Goal: Communication & Community: Answer question/provide support

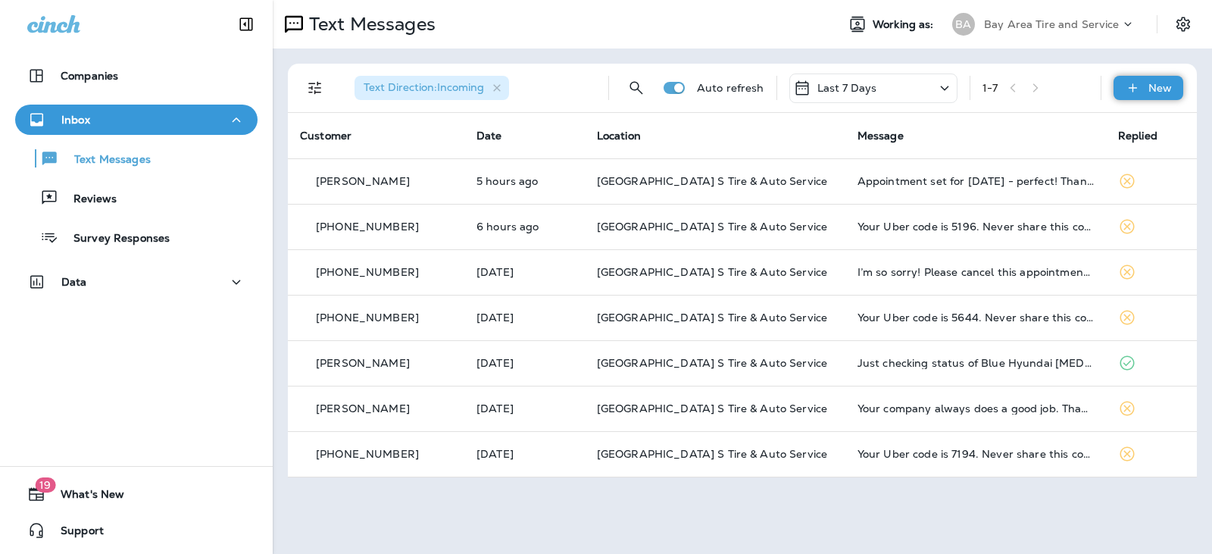
click at [1131, 89] on icon at bounding box center [1133, 87] width 16 height 15
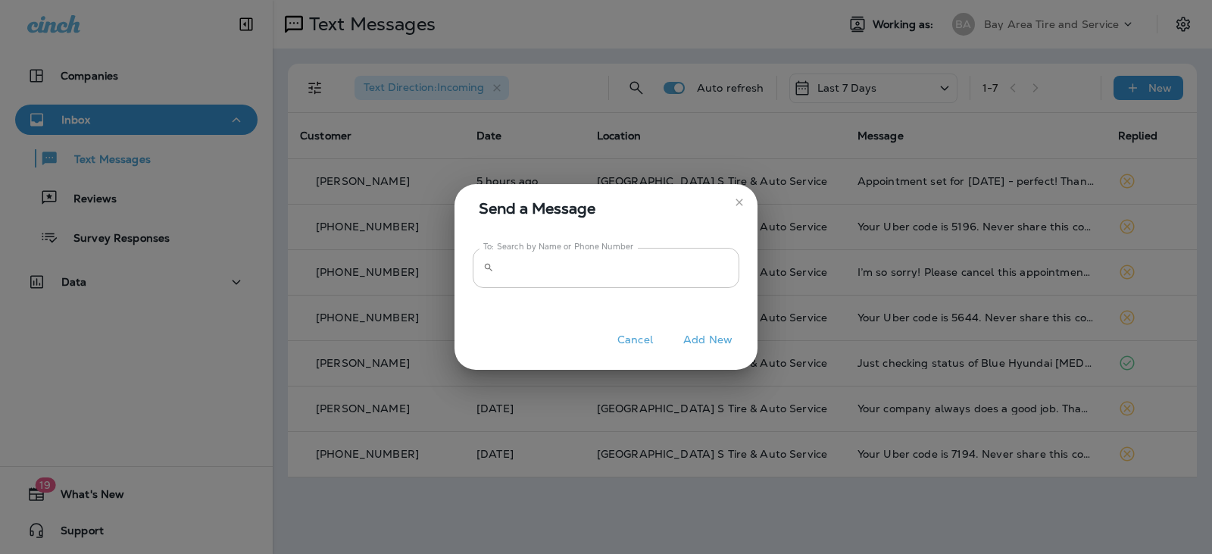
click at [513, 271] on input "To: Search by Name or Phone Number" at bounding box center [619, 268] width 239 height 40
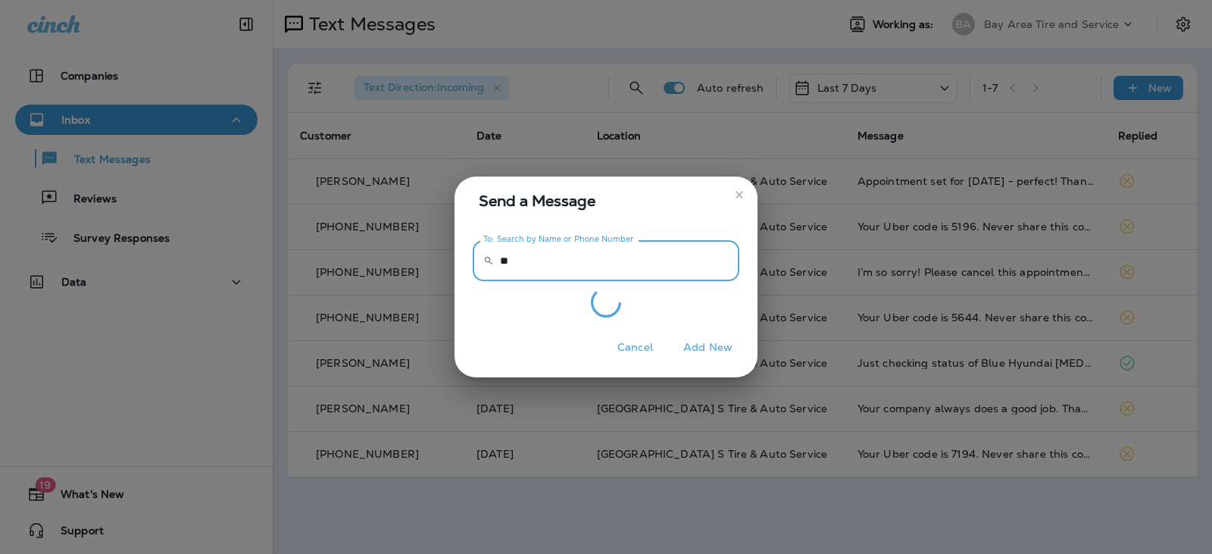
type input "*"
type input "**********"
click at [543, 302] on div at bounding box center [606, 302] width 267 height 30
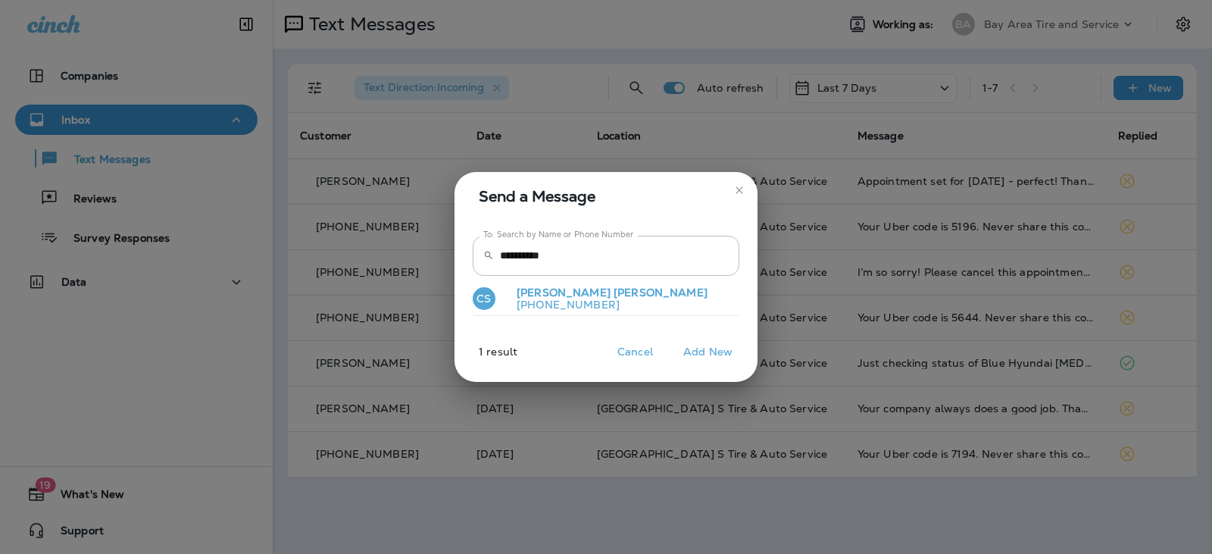
click at [543, 302] on p "[PHONE_NUMBER]" at bounding box center [605, 304] width 203 height 12
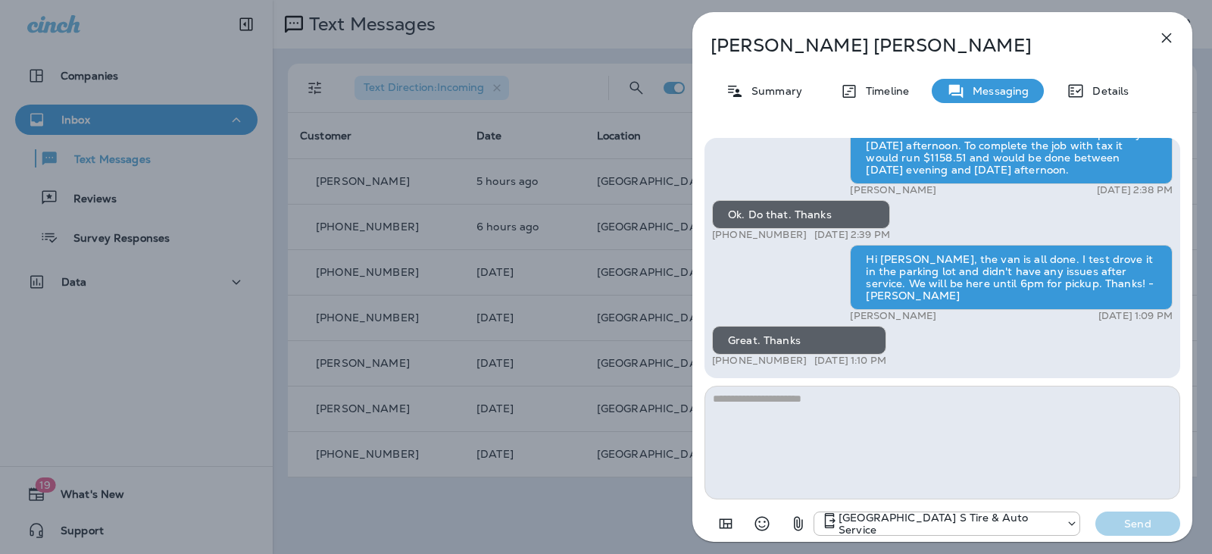
click at [788, 447] on textarea at bounding box center [942, 442] width 476 height 114
click at [885, 520] on p "[GEOGRAPHIC_DATA] S Tire & Auto Service" at bounding box center [948, 523] width 220 height 24
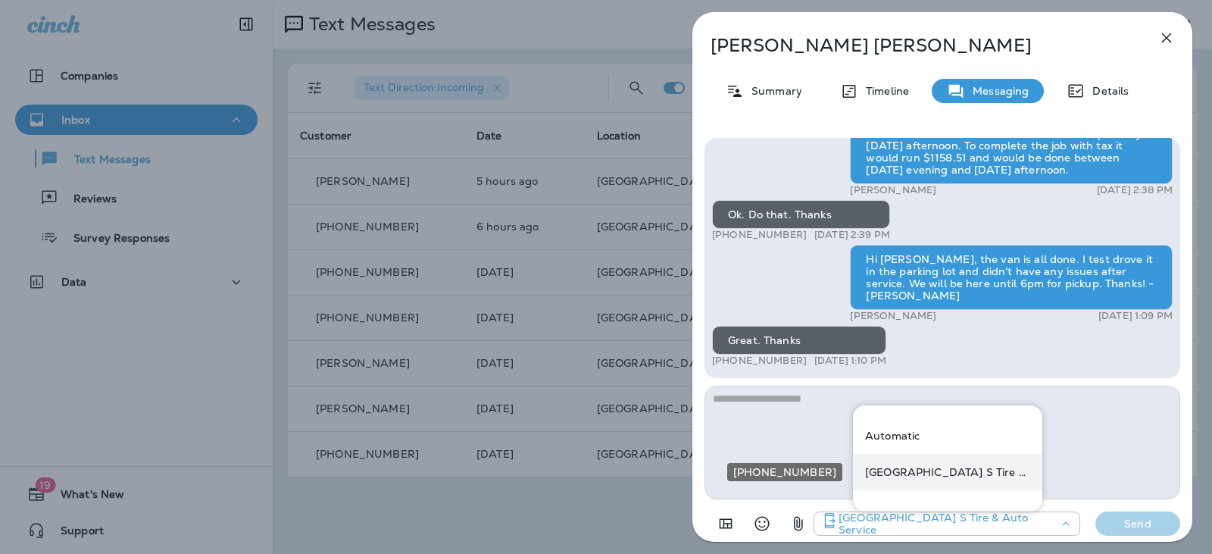
click at [913, 477] on p "[GEOGRAPHIC_DATA] S Tire & Auto Service" at bounding box center [947, 472] width 165 height 12
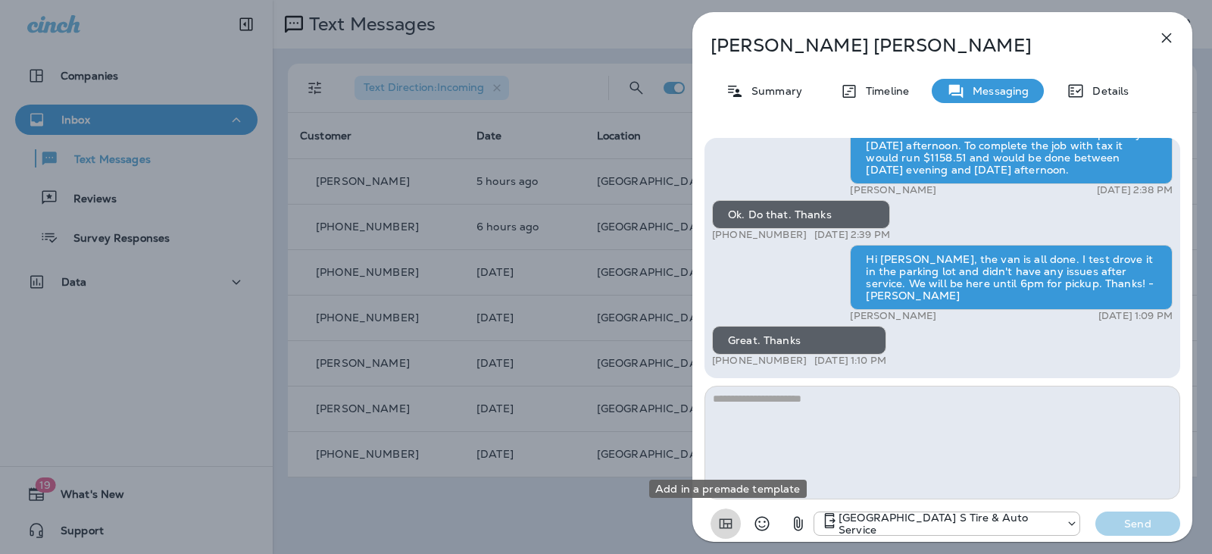
click at [722, 521] on icon "Add in a premade template" at bounding box center [725, 523] width 18 height 18
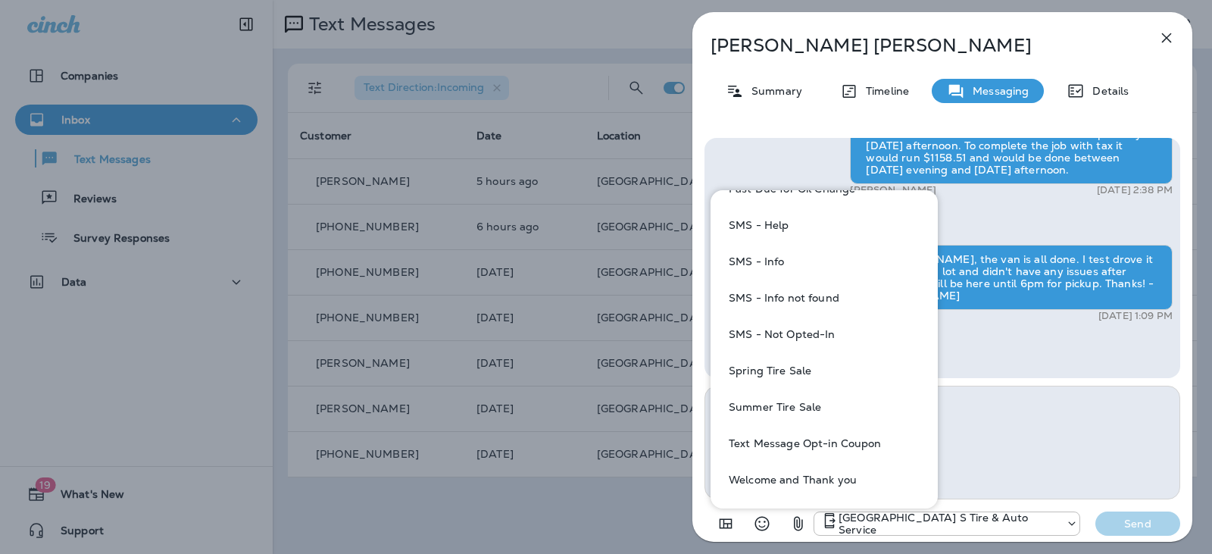
scroll to position [222, 0]
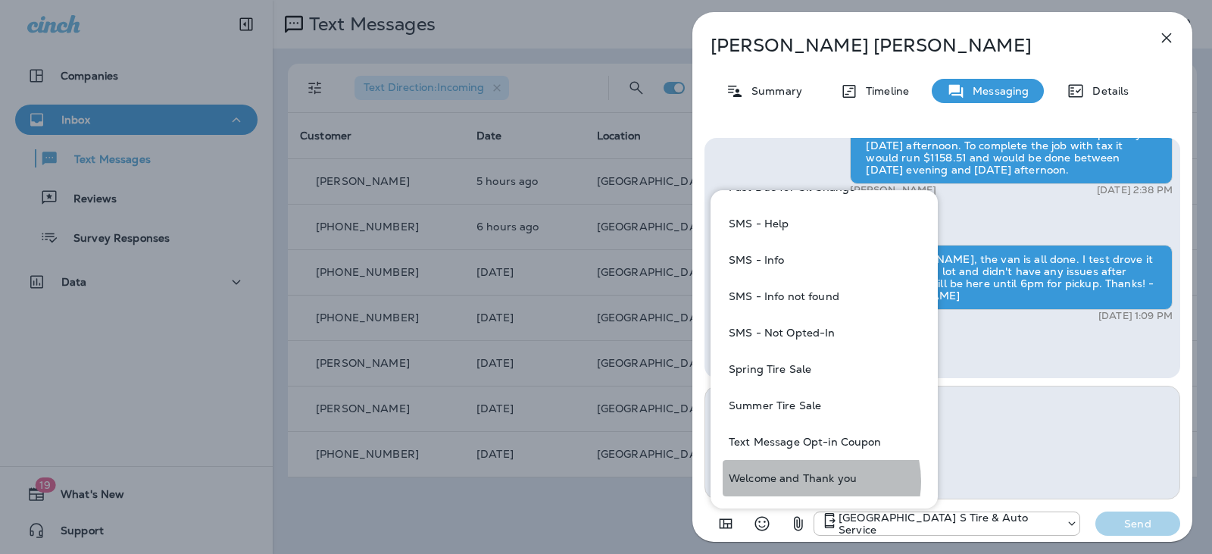
click at [813, 481] on button "Welcome and Thank you" at bounding box center [824, 478] width 203 height 36
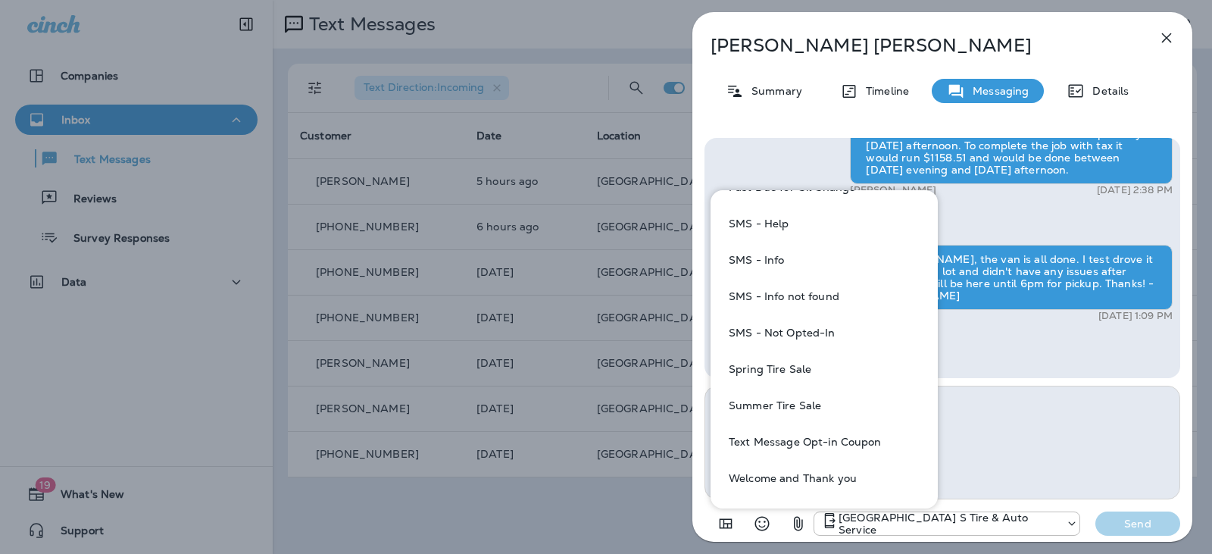
type textarea "**********"
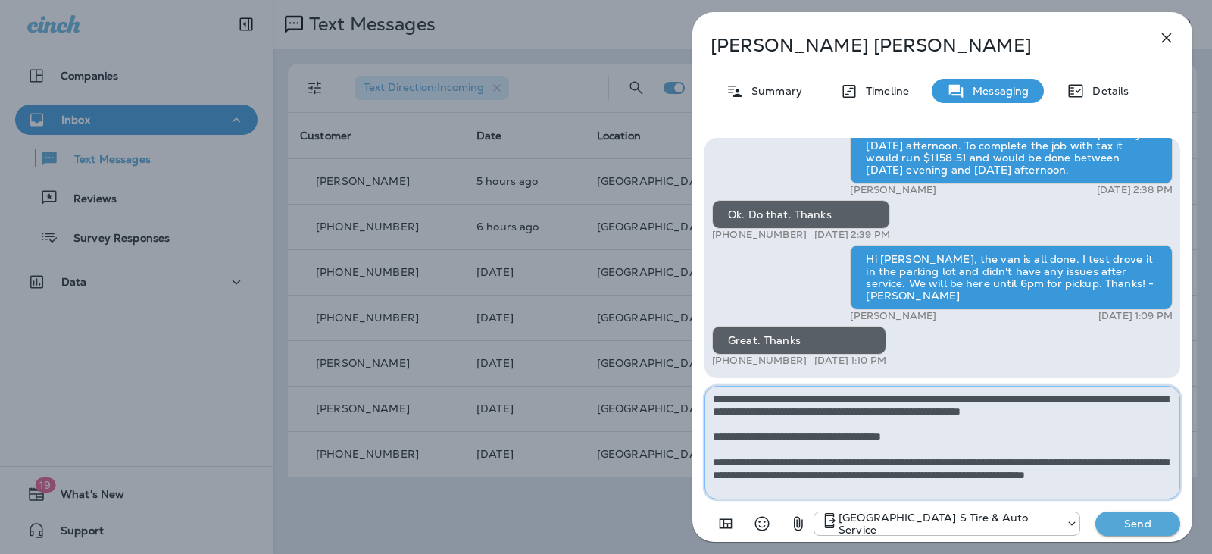
scroll to position [0, 0]
drag, startPoint x: 810, startPoint y: 488, endPoint x: 695, endPoint y: 370, distance: 163.9
click at [695, 370] on div "Hi. Are u still at [GEOGRAPHIC_DATA] tire and service? +1 (315) 383-7190 [DATE]…" at bounding box center [942, 338] width 500 height 425
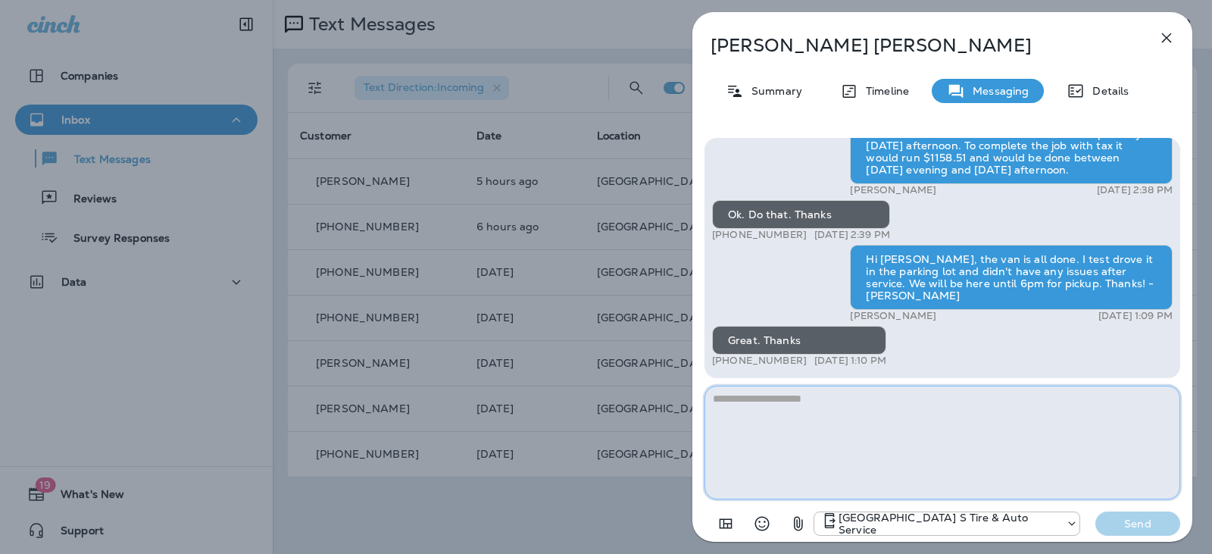
type textarea "*"
type textarea "**********"
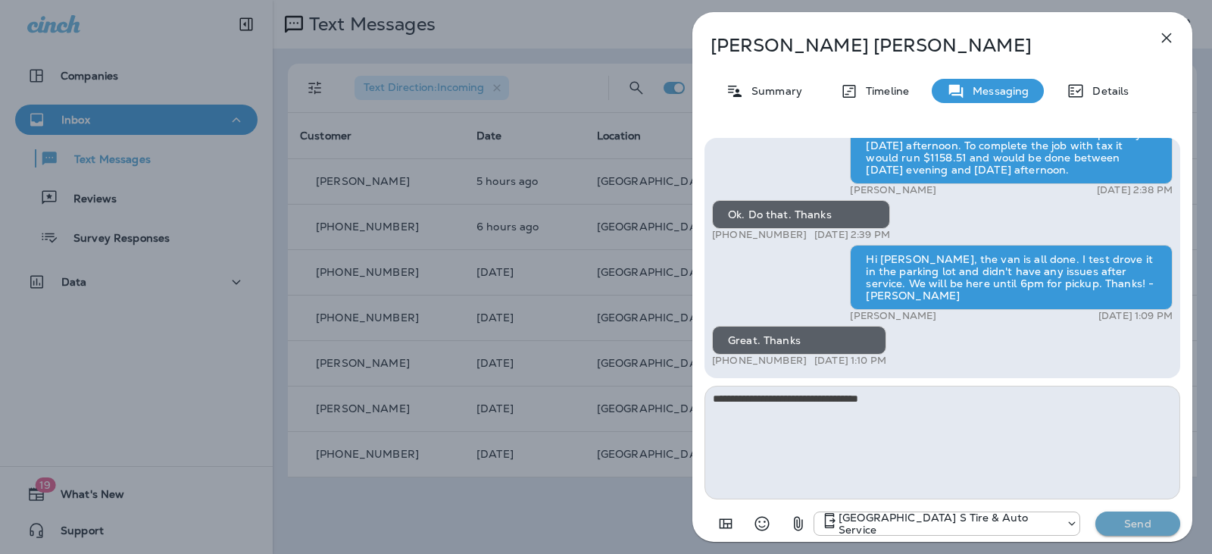
click at [1144, 520] on p "Send" at bounding box center [1138, 524] width 64 height 14
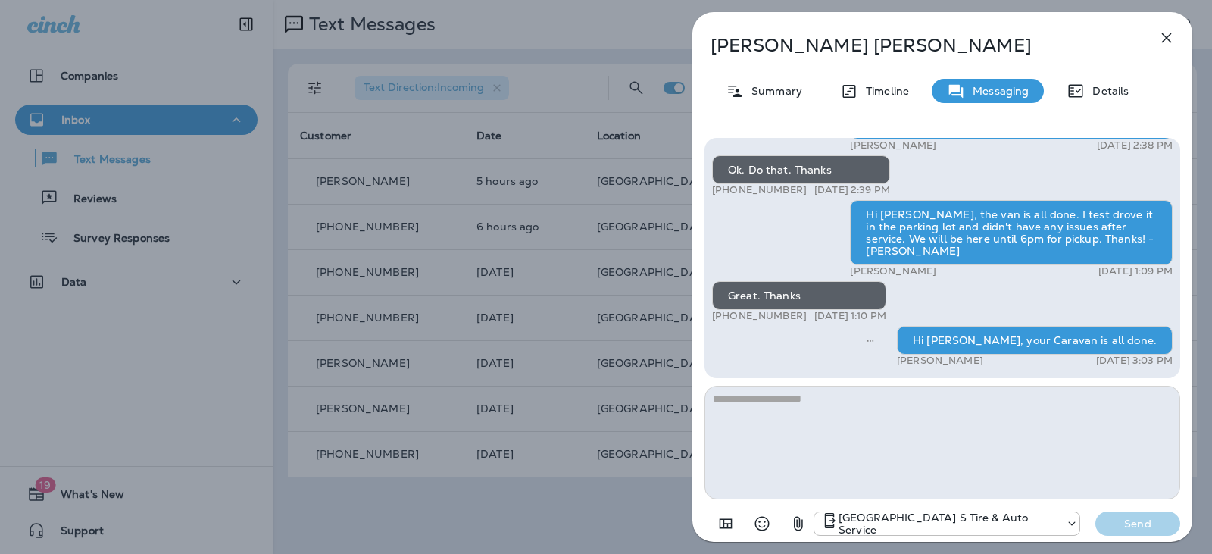
scroll to position [1, 0]
click at [656, 27] on div "[PERSON_NAME] Summary Timeline Messaging Details Hi. Are u still at [GEOGRAPHIC…" at bounding box center [606, 277] width 1212 height 554
